Goal: Task Accomplishment & Management: Use online tool/utility

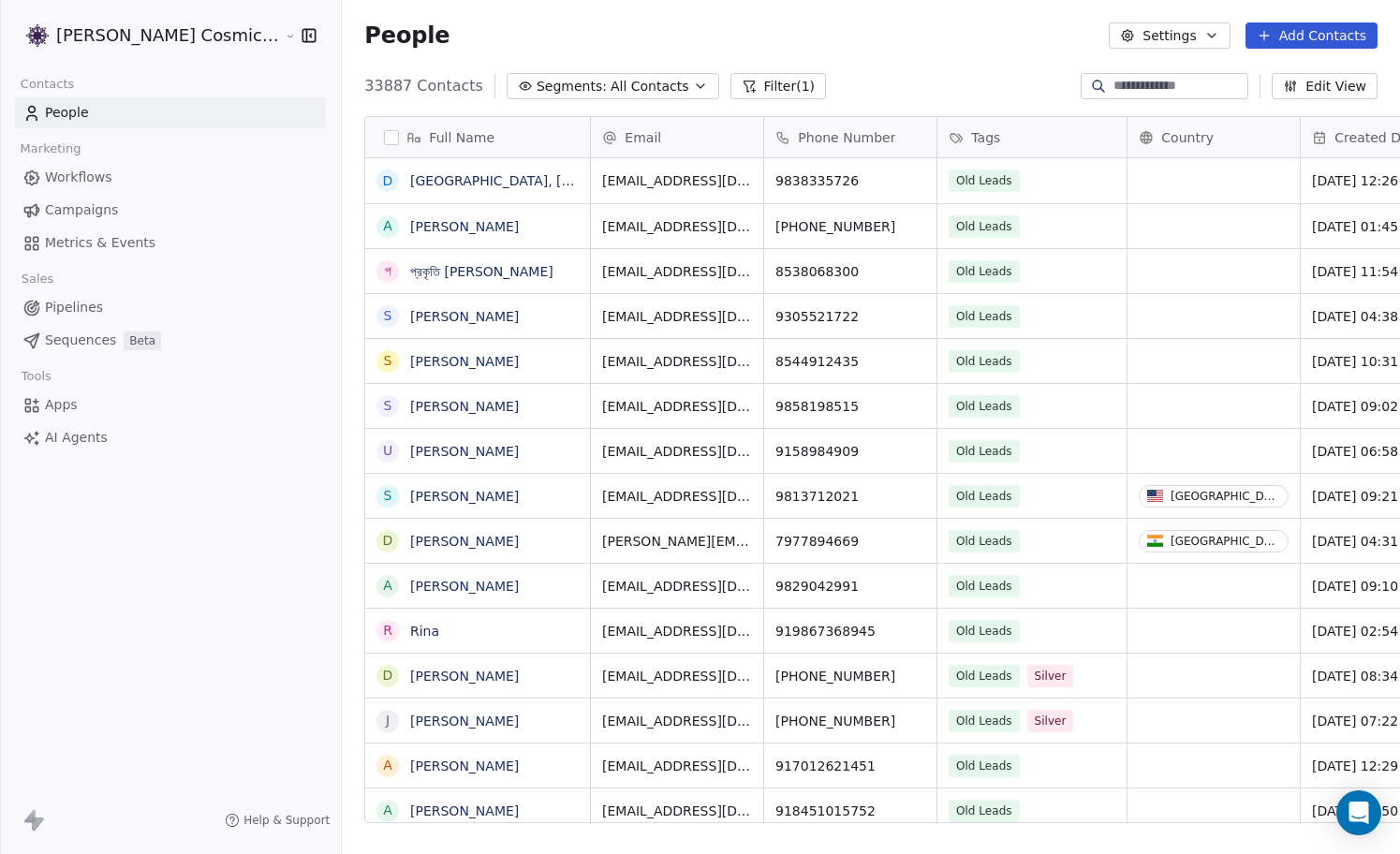
scroll to position [751, 1092]
click at [103, 196] on link "Campaigns" at bounding box center [170, 210] width 311 height 31
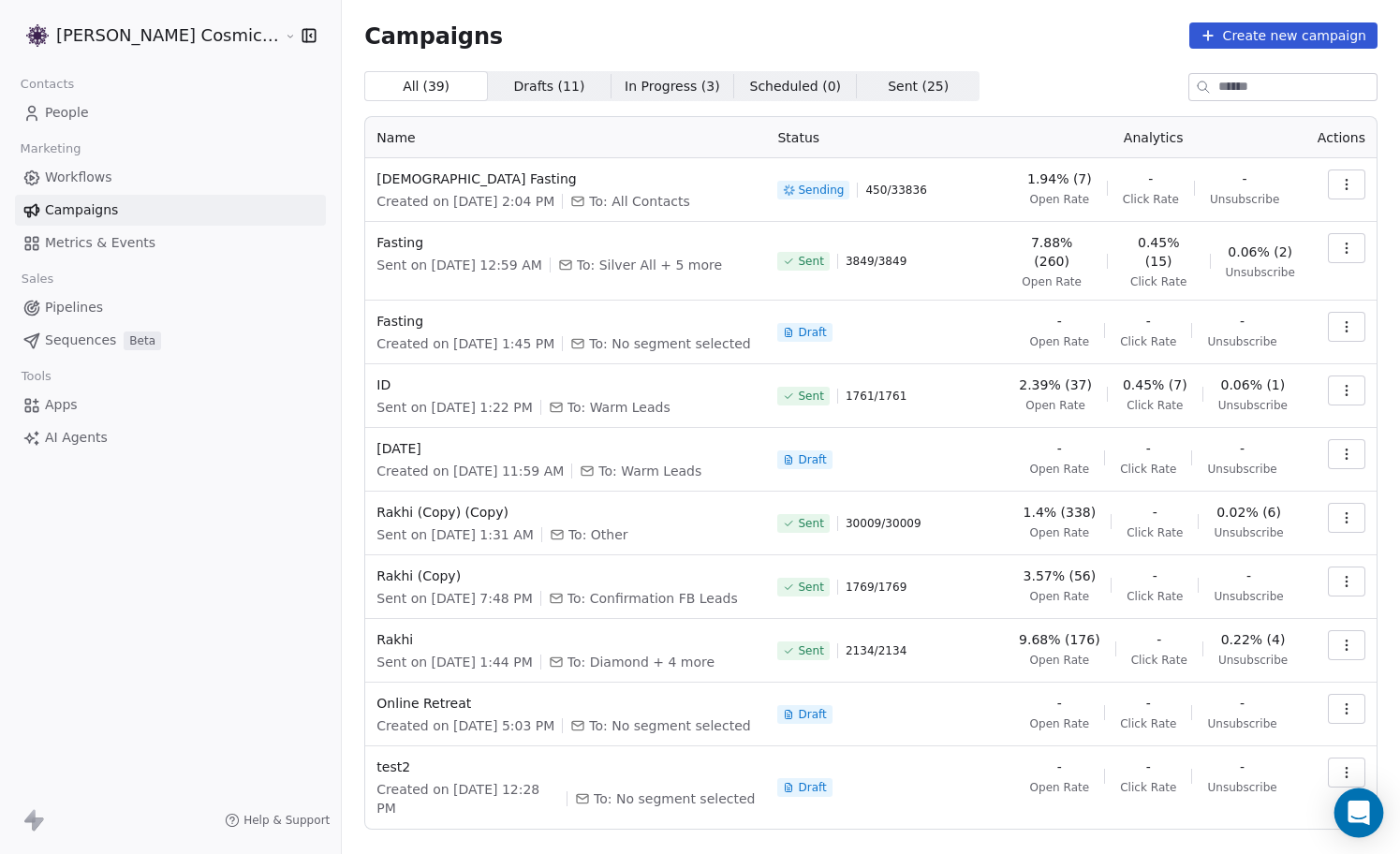
click at [1360, 814] on icon "Open Intercom Messenger" at bounding box center [1358, 812] width 22 height 24
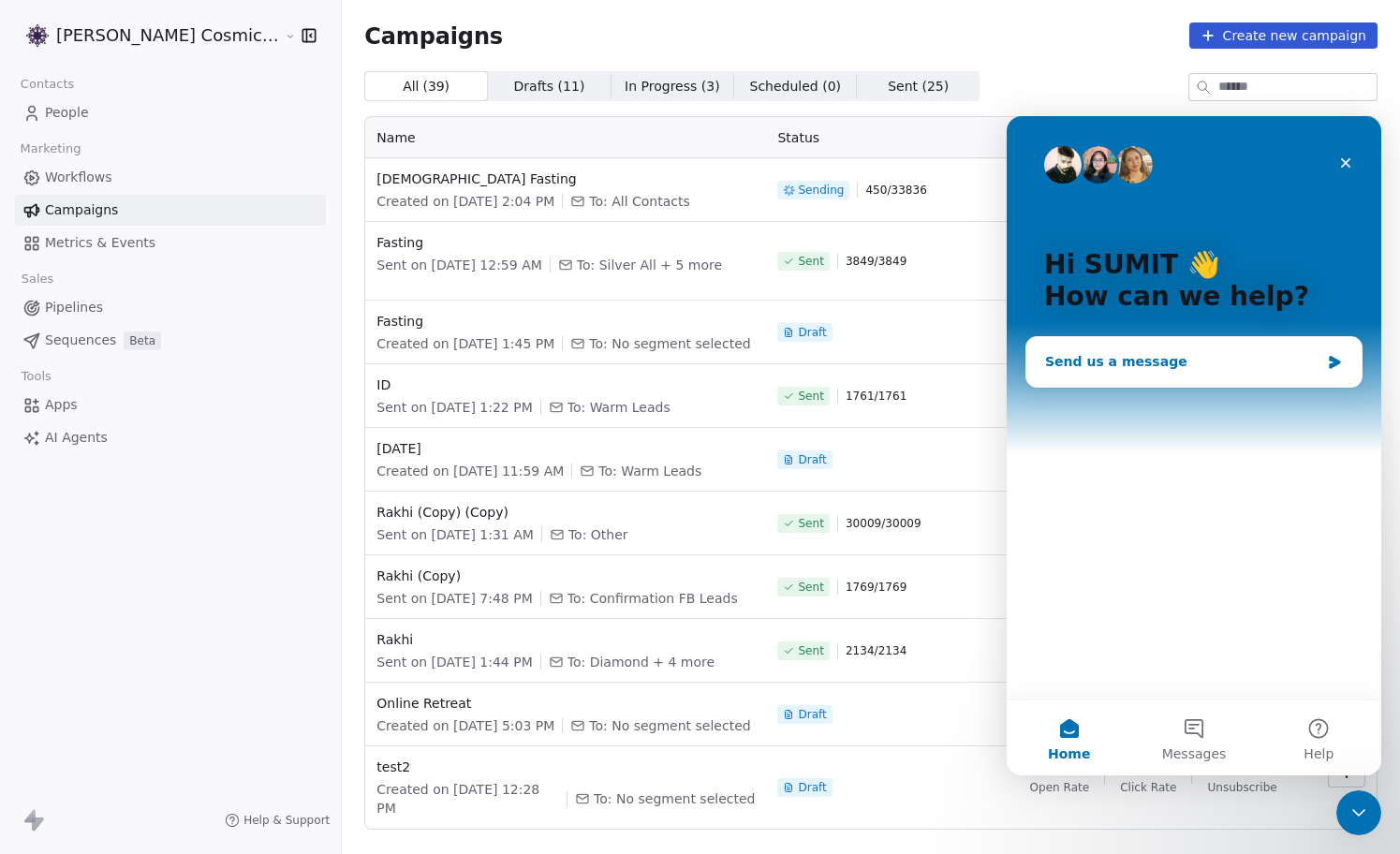
click at [1252, 363] on div "Send us a message" at bounding box center [1182, 362] width 274 height 20
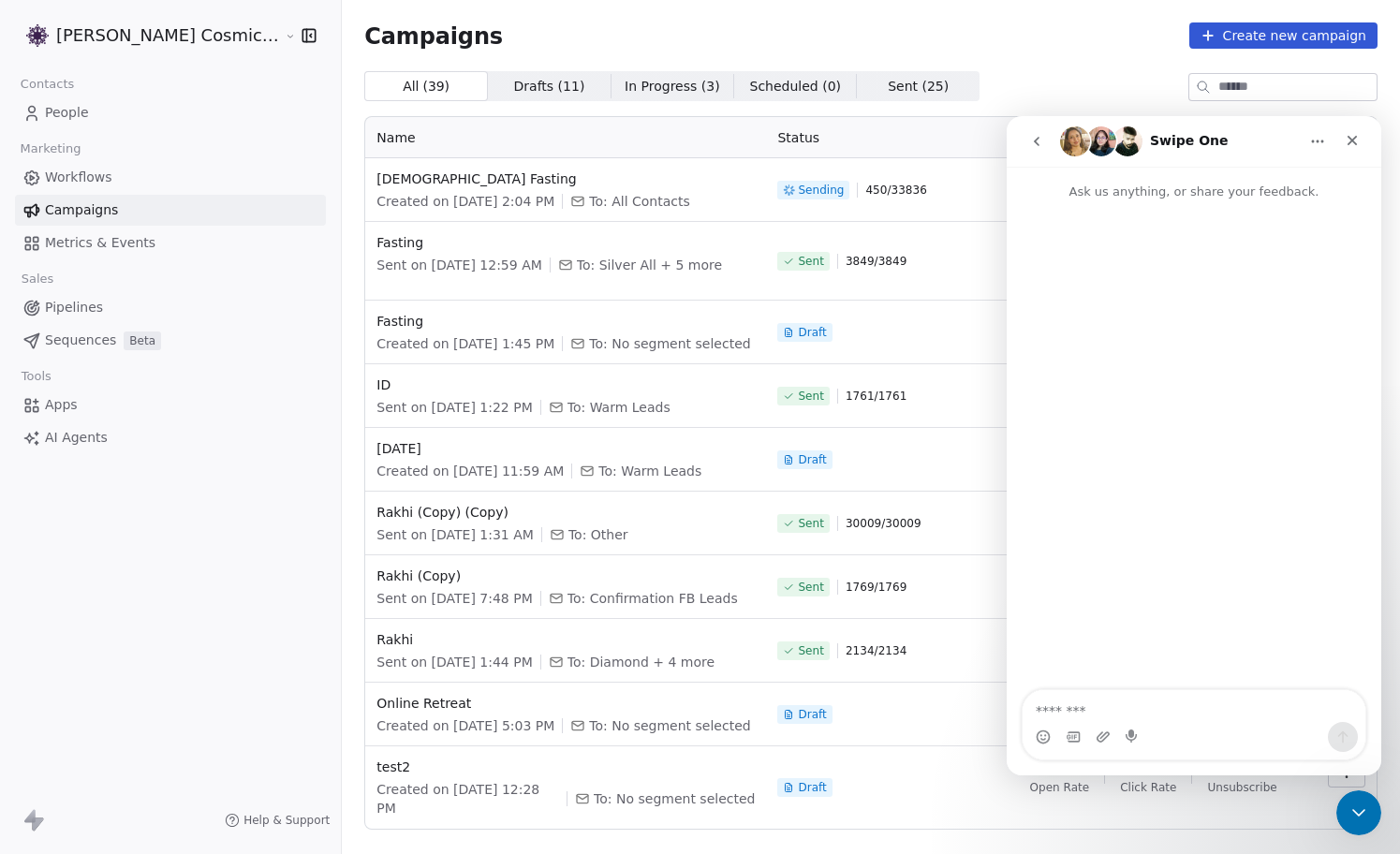
click at [1161, 714] on textarea "Message…" at bounding box center [1193, 706] width 343 height 32
type textarea "**"
click at [1124, 705] on textarea "Message…" at bounding box center [1193, 706] width 343 height 32
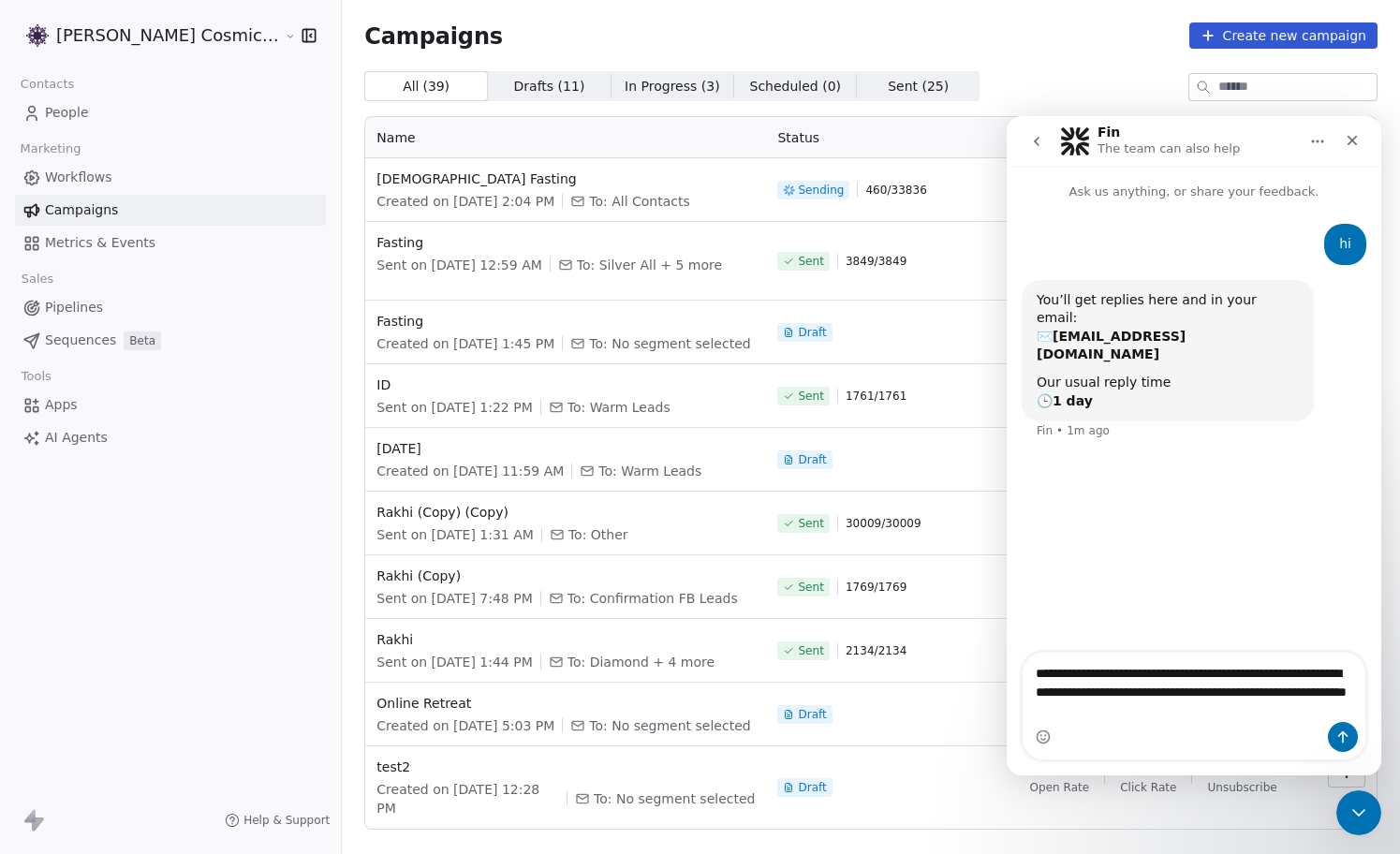
type textarea "**********"
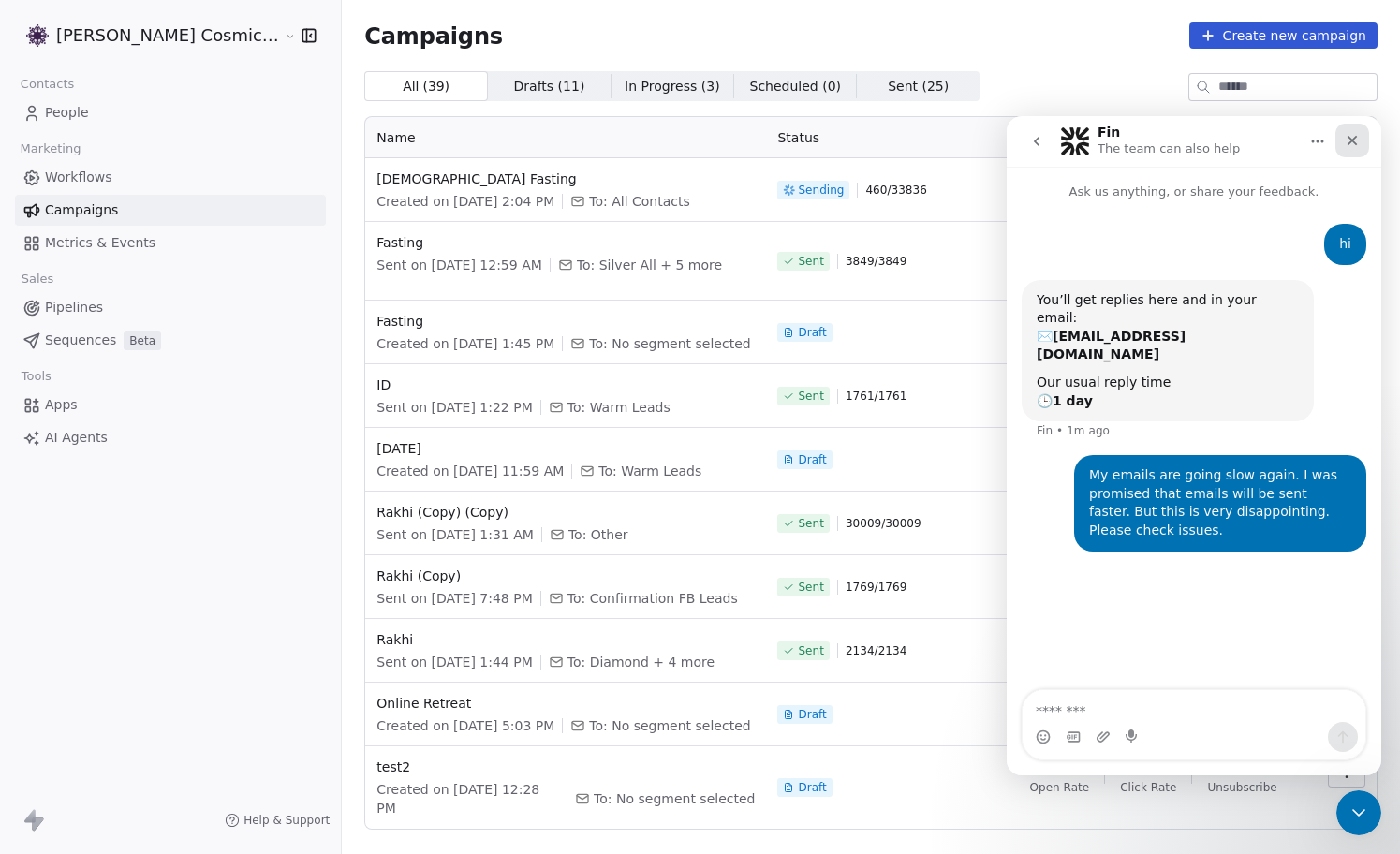
click at [1355, 136] on icon "Close" at bounding box center [1351, 140] width 15 height 15
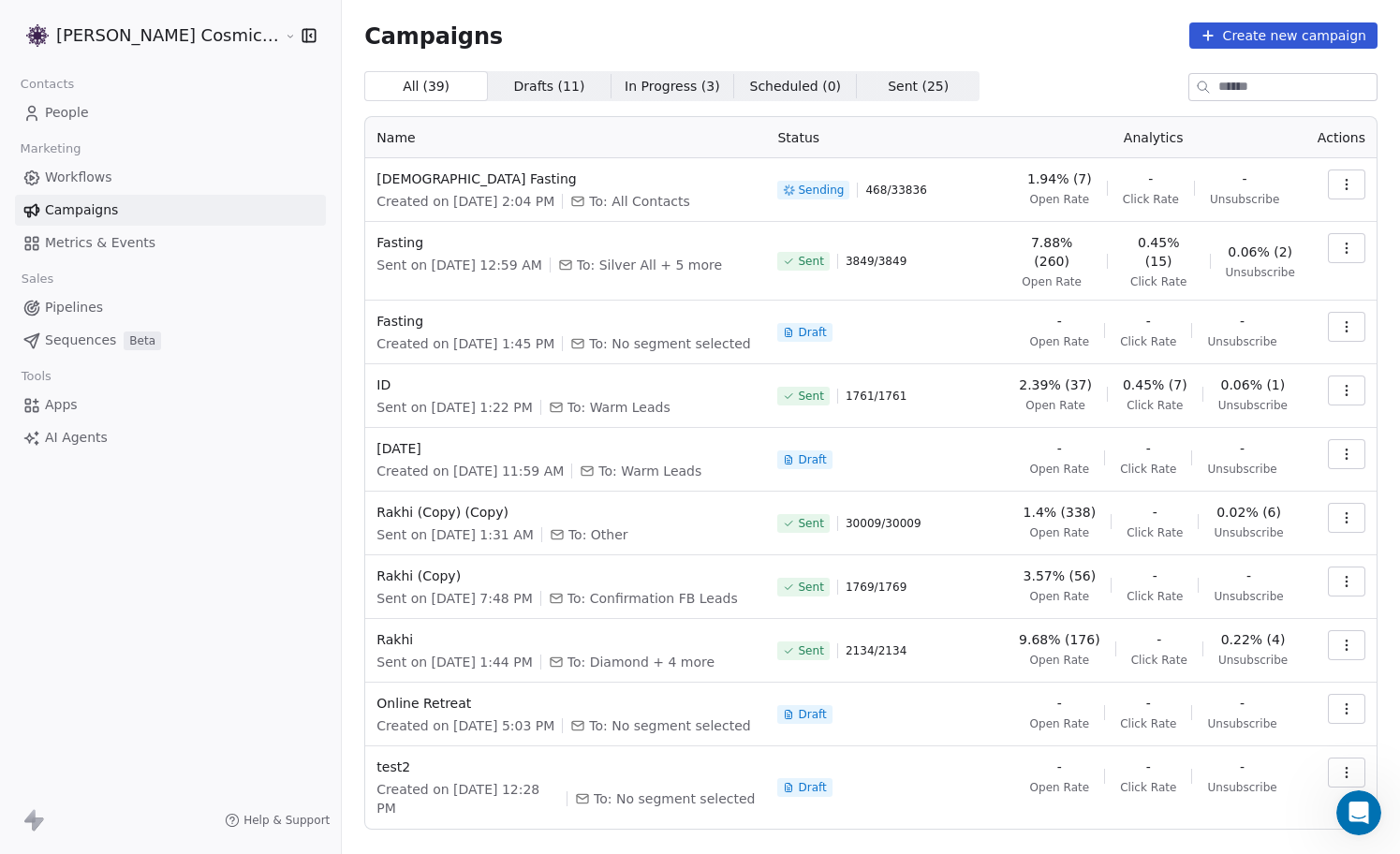
click at [1348, 183] on icon "button" at bounding box center [1346, 184] width 15 height 15
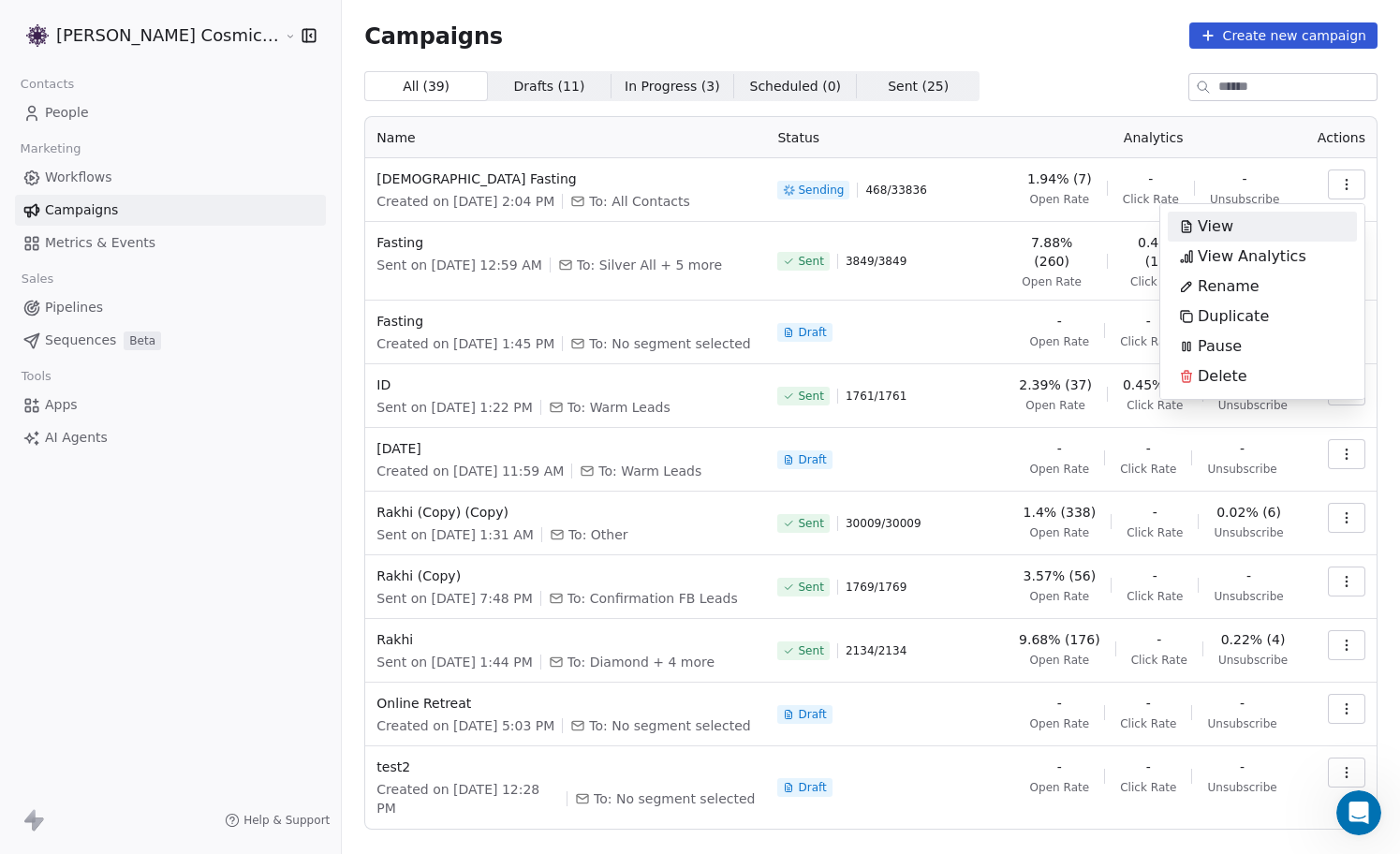
click at [1236, 225] on div "View" at bounding box center [1205, 227] width 77 height 30
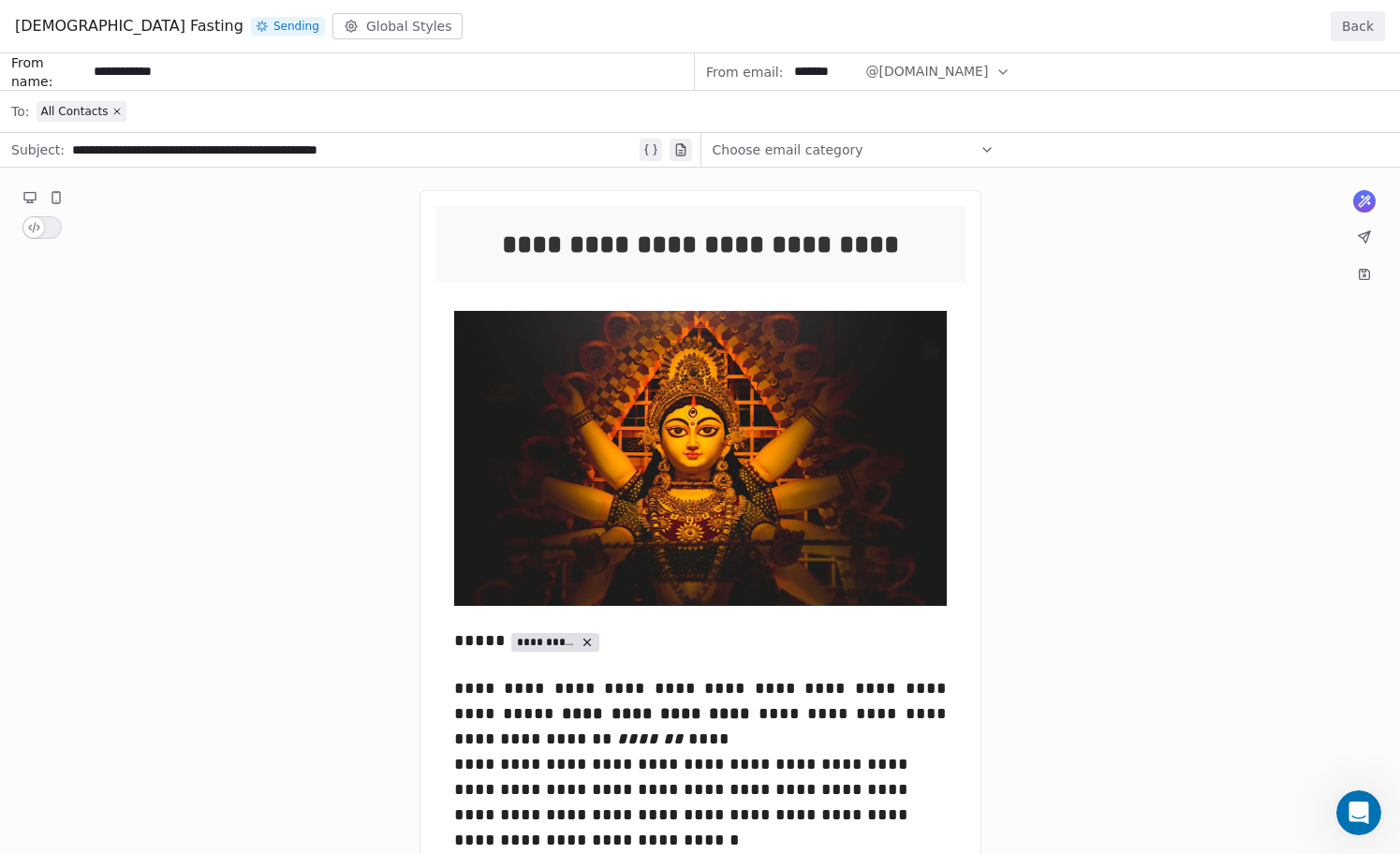
click at [1358, 27] on button "Back" at bounding box center [1357, 26] width 55 height 30
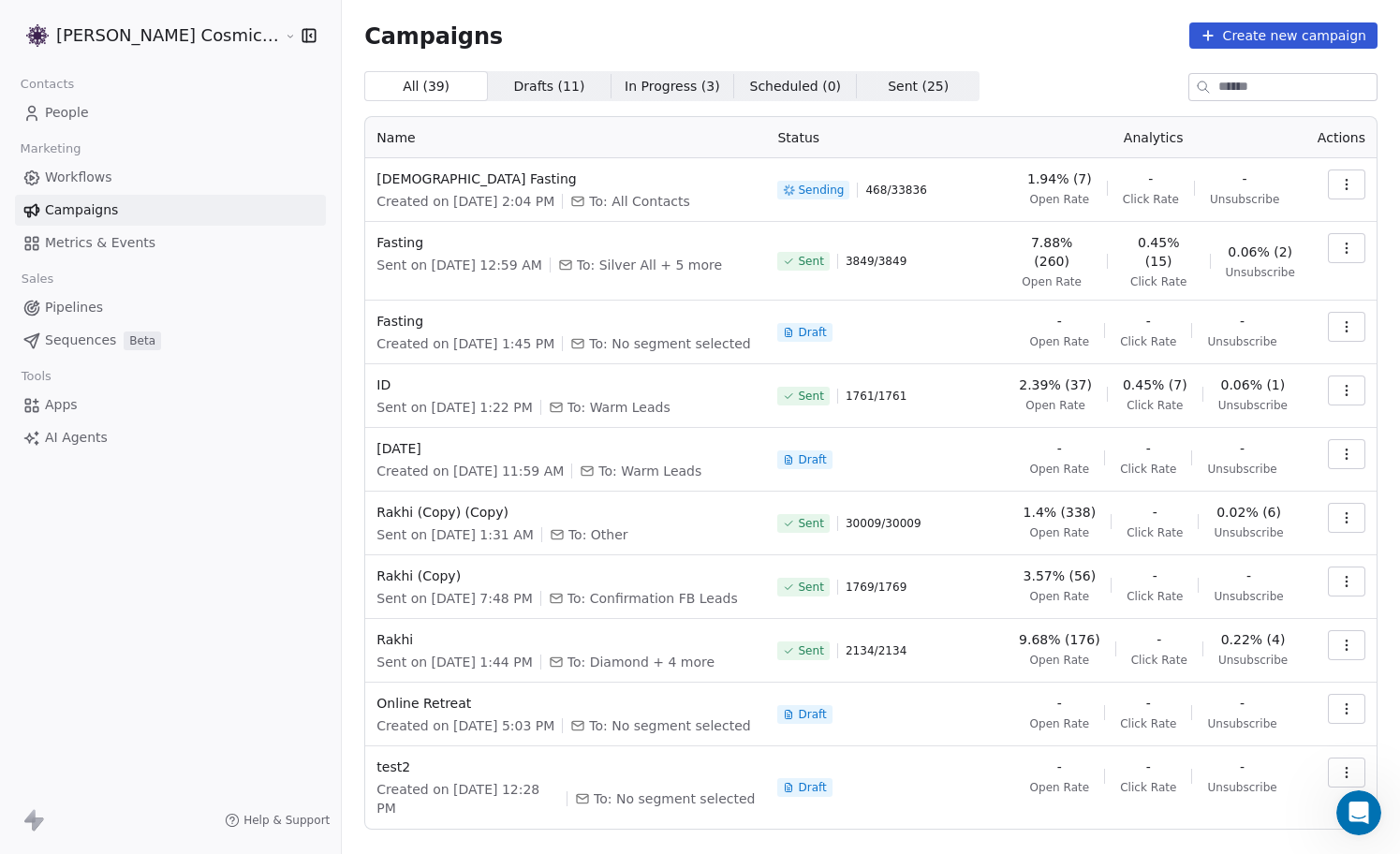
click at [1353, 191] on icon "button" at bounding box center [1346, 184] width 15 height 15
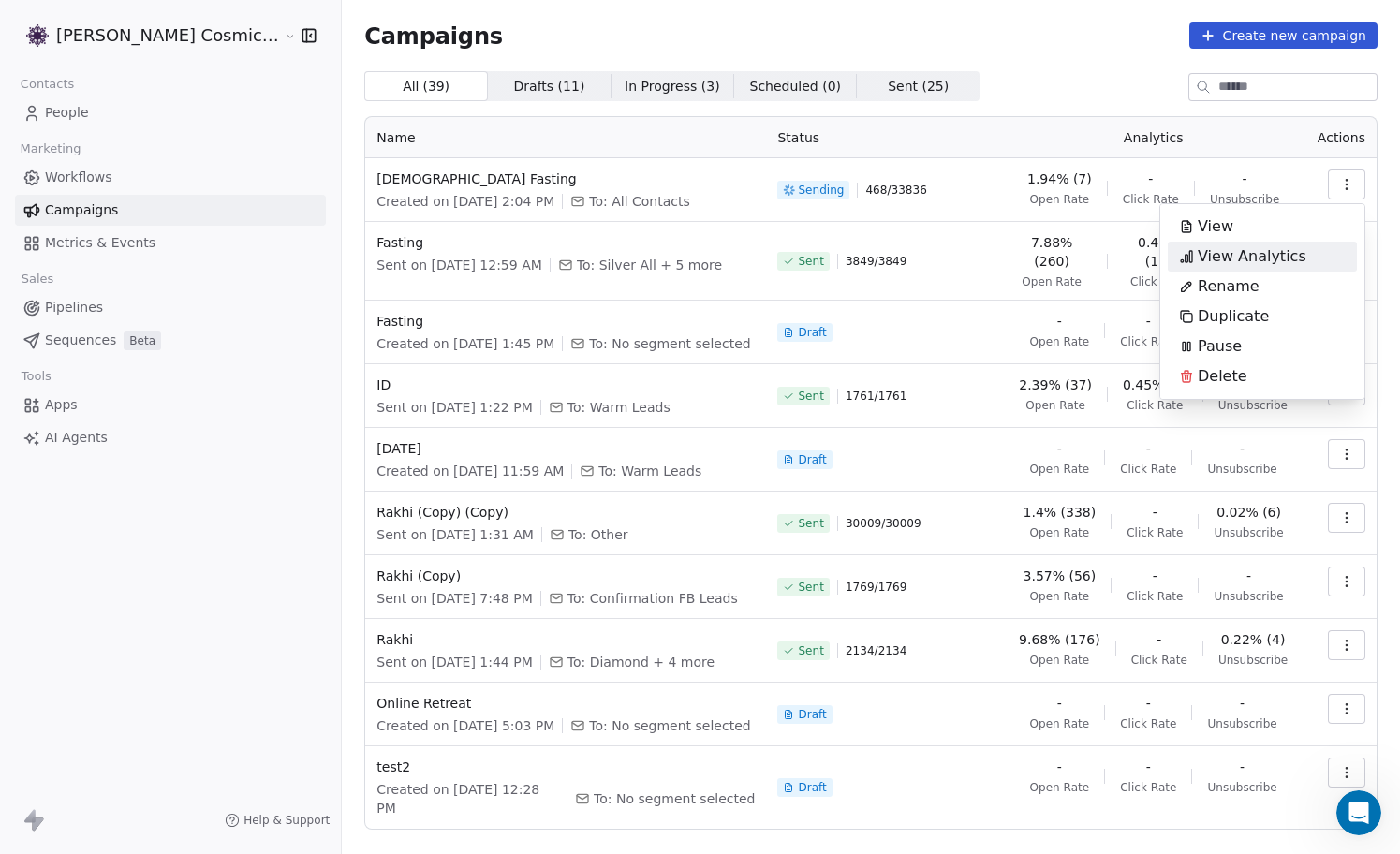
click at [1264, 268] on div "View Analytics" at bounding box center [1242, 256] width 150 height 30
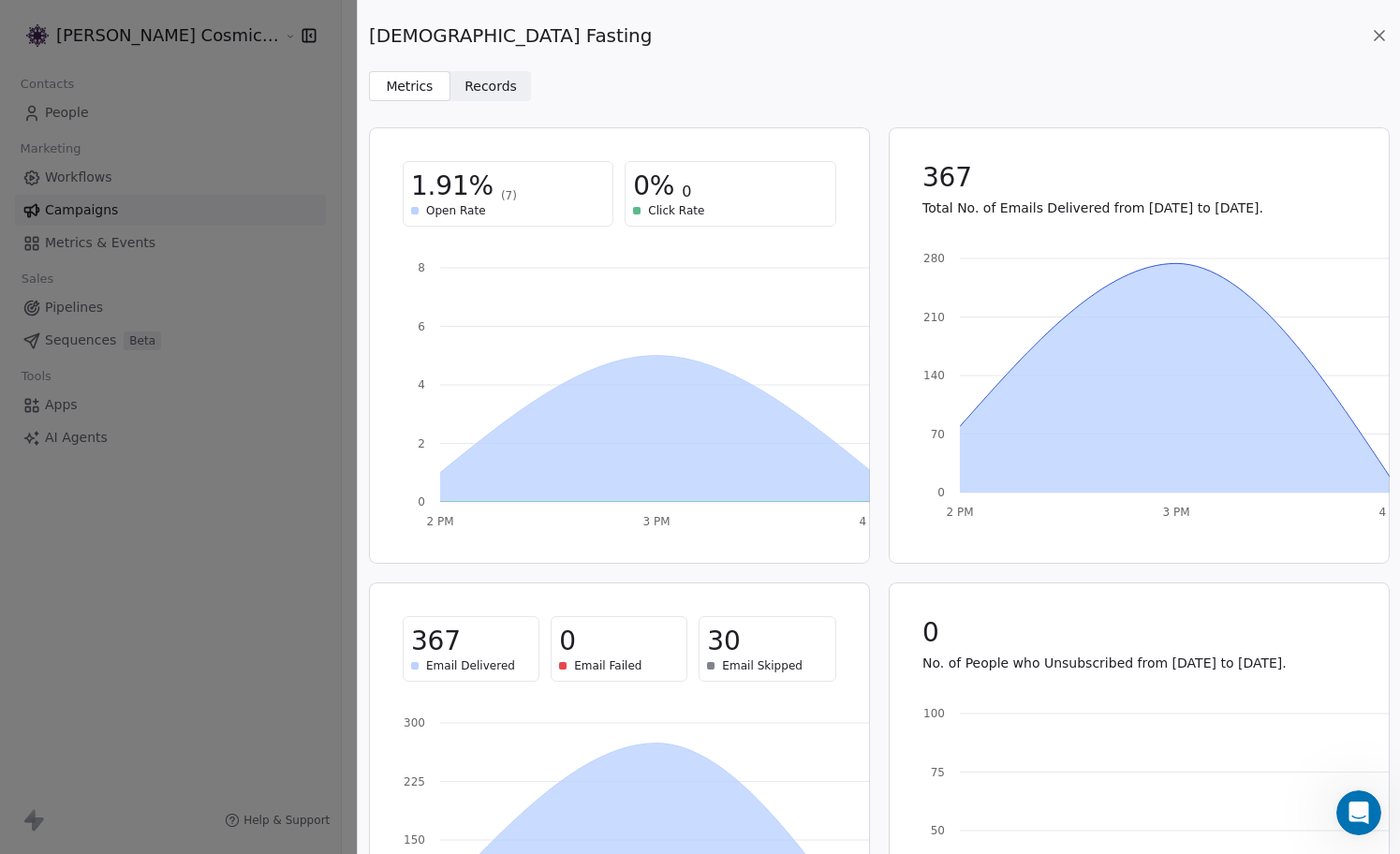
click at [1382, 37] on icon at bounding box center [1379, 35] width 19 height 19
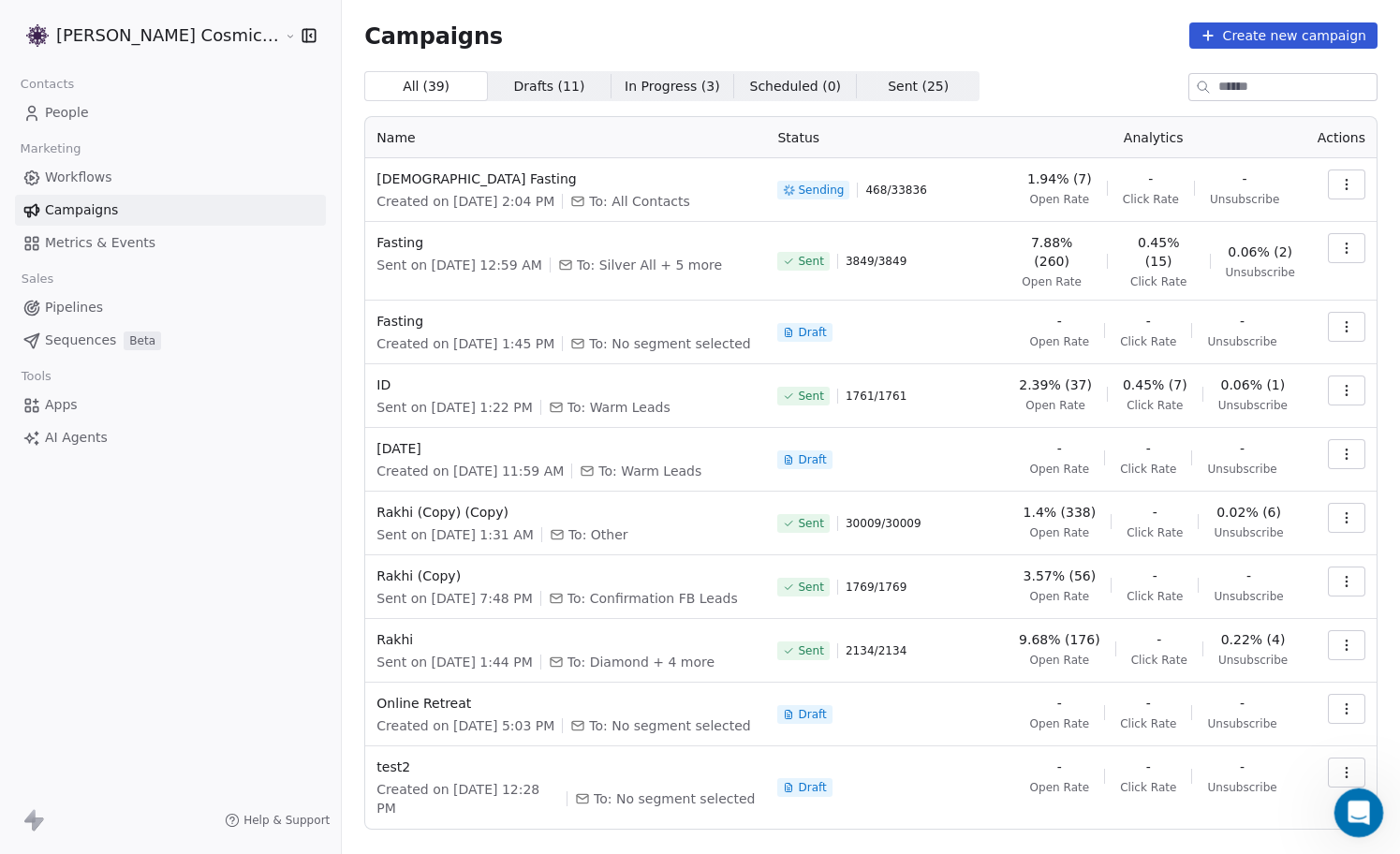
click at [1360, 824] on div "Open Intercom Messenger" at bounding box center [1356, 810] width 62 height 62
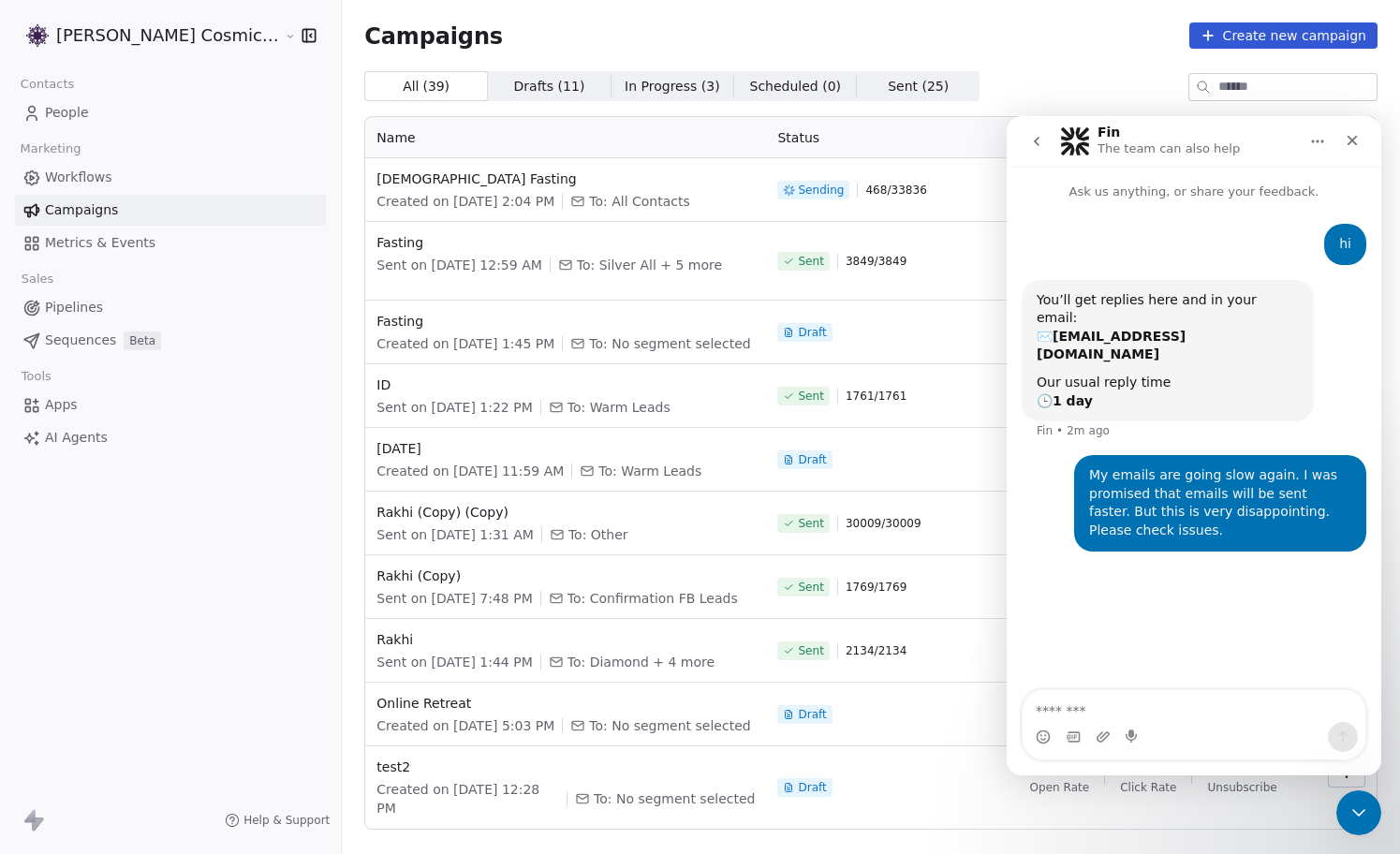
click at [1041, 60] on div "Campaigns Create new campaign All ( 39 ) All ( 39 ) Drafts ( 11 ) Drafts ( 11 )…" at bounding box center [870, 454] width 1013 height 863
click at [1348, 137] on icon "Close" at bounding box center [1352, 141] width 10 height 10
